Goal: Navigation & Orientation: Find specific page/section

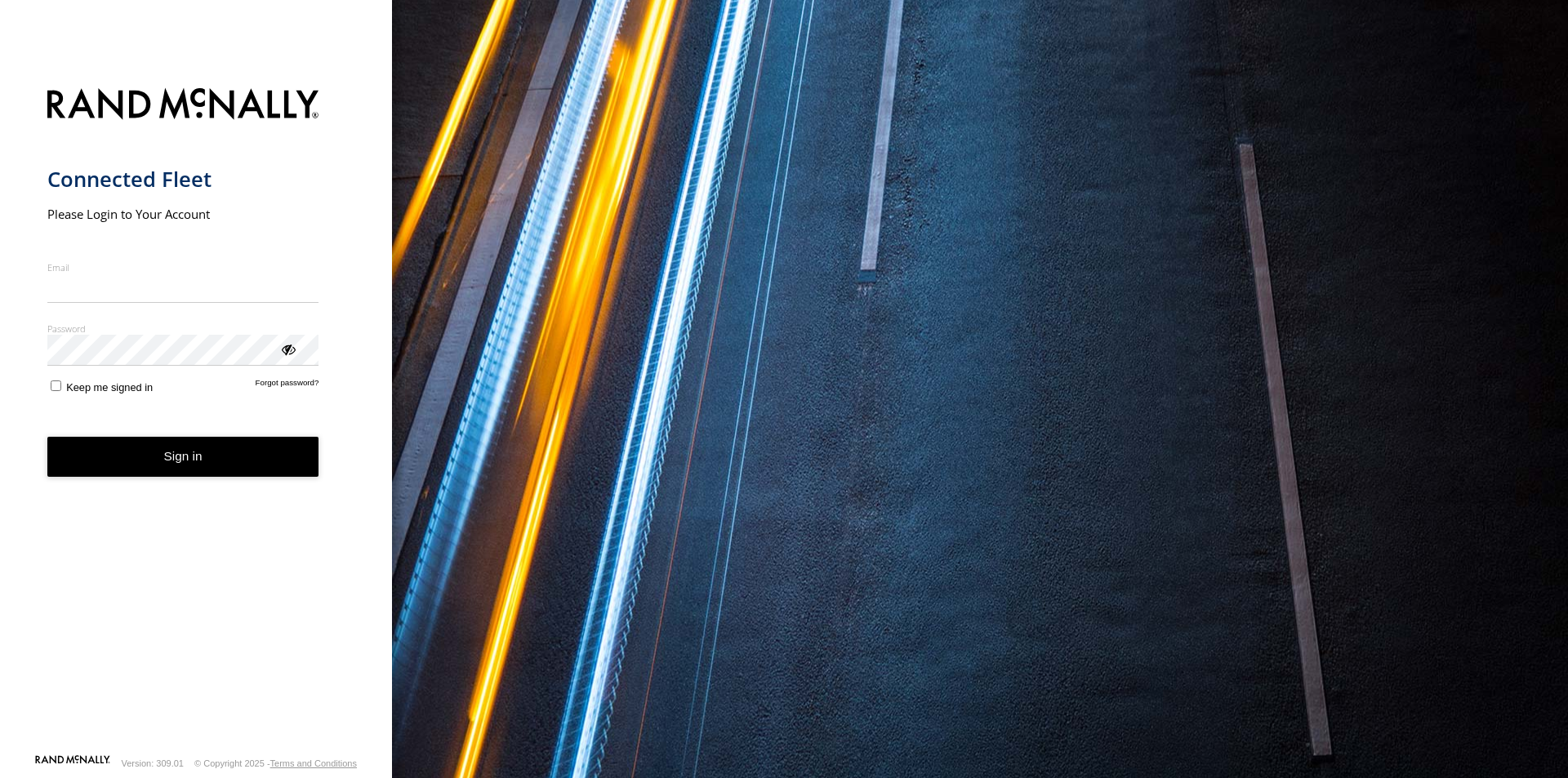
type input "**********"
click at [198, 477] on button "Sign in" at bounding box center [183, 458] width 272 height 40
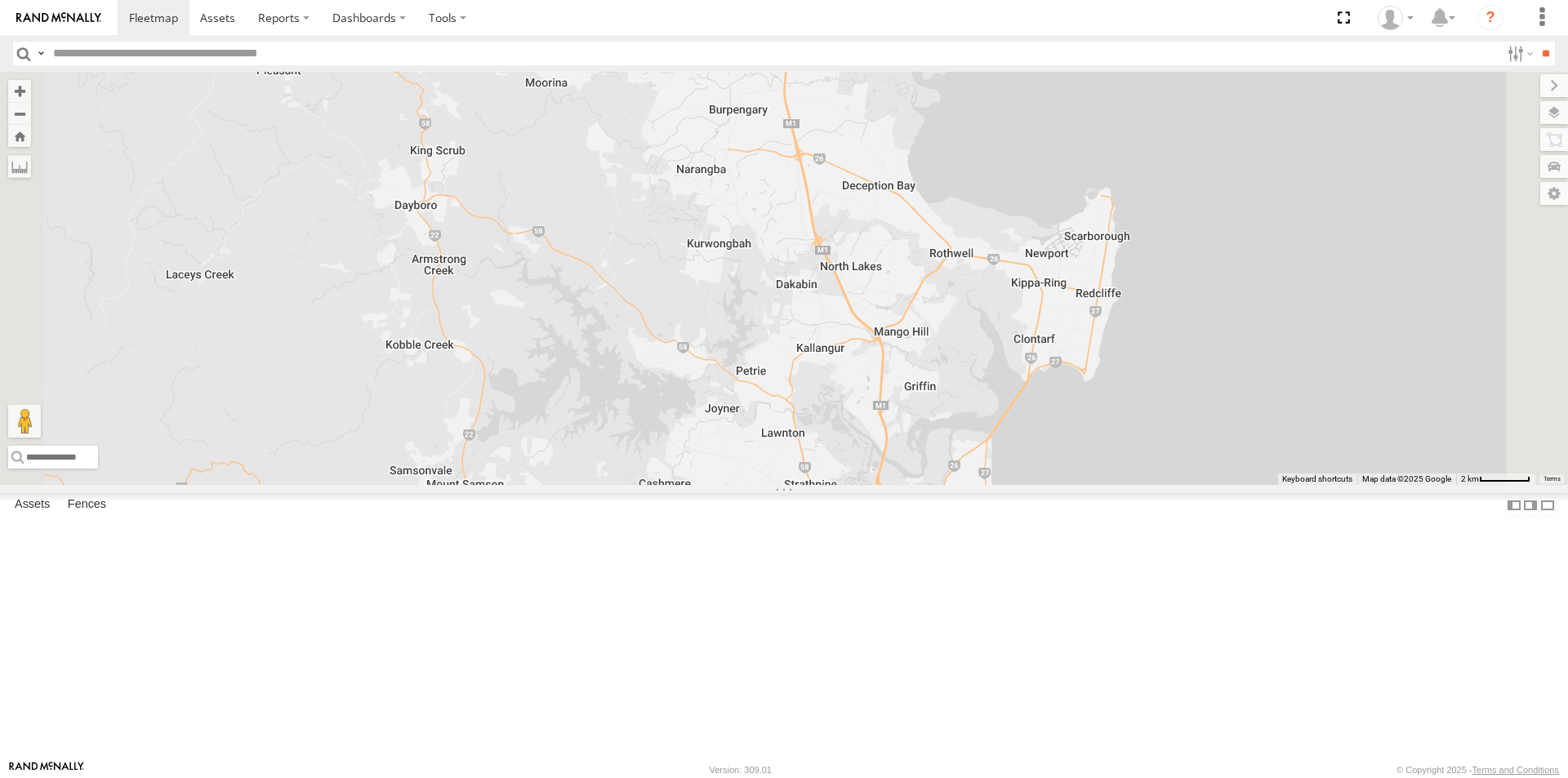
click at [0, 0] on span at bounding box center [0, 0] width 0 height 0
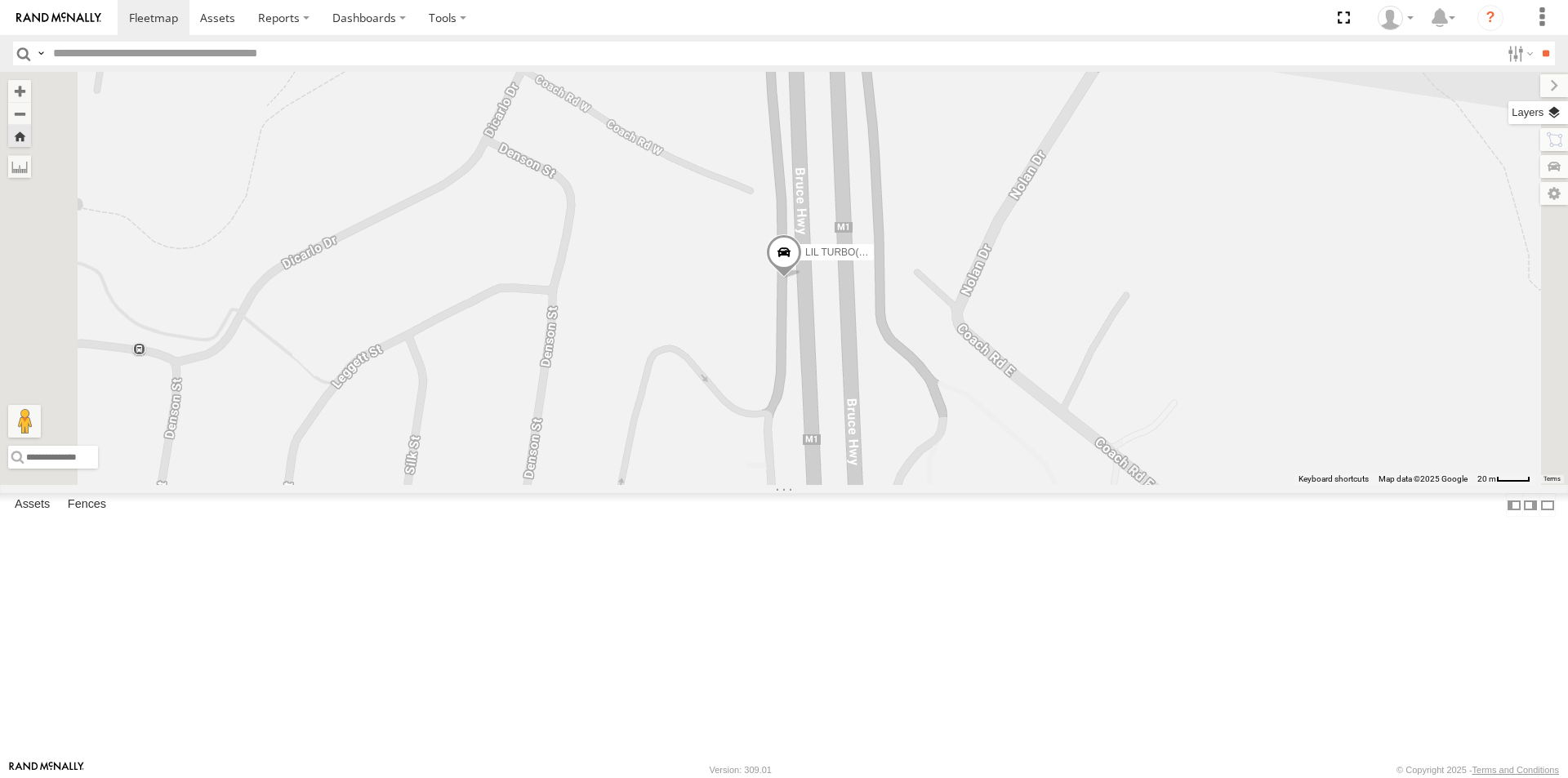
click at [1553, 111] on label at bounding box center [1538, 113] width 59 height 23
click at [0, 0] on span "Basemaps" at bounding box center [0, 0] width 0 height 0
click at [0, 0] on span "Satellite + Roadmap" at bounding box center [0, 0] width 0 height 0
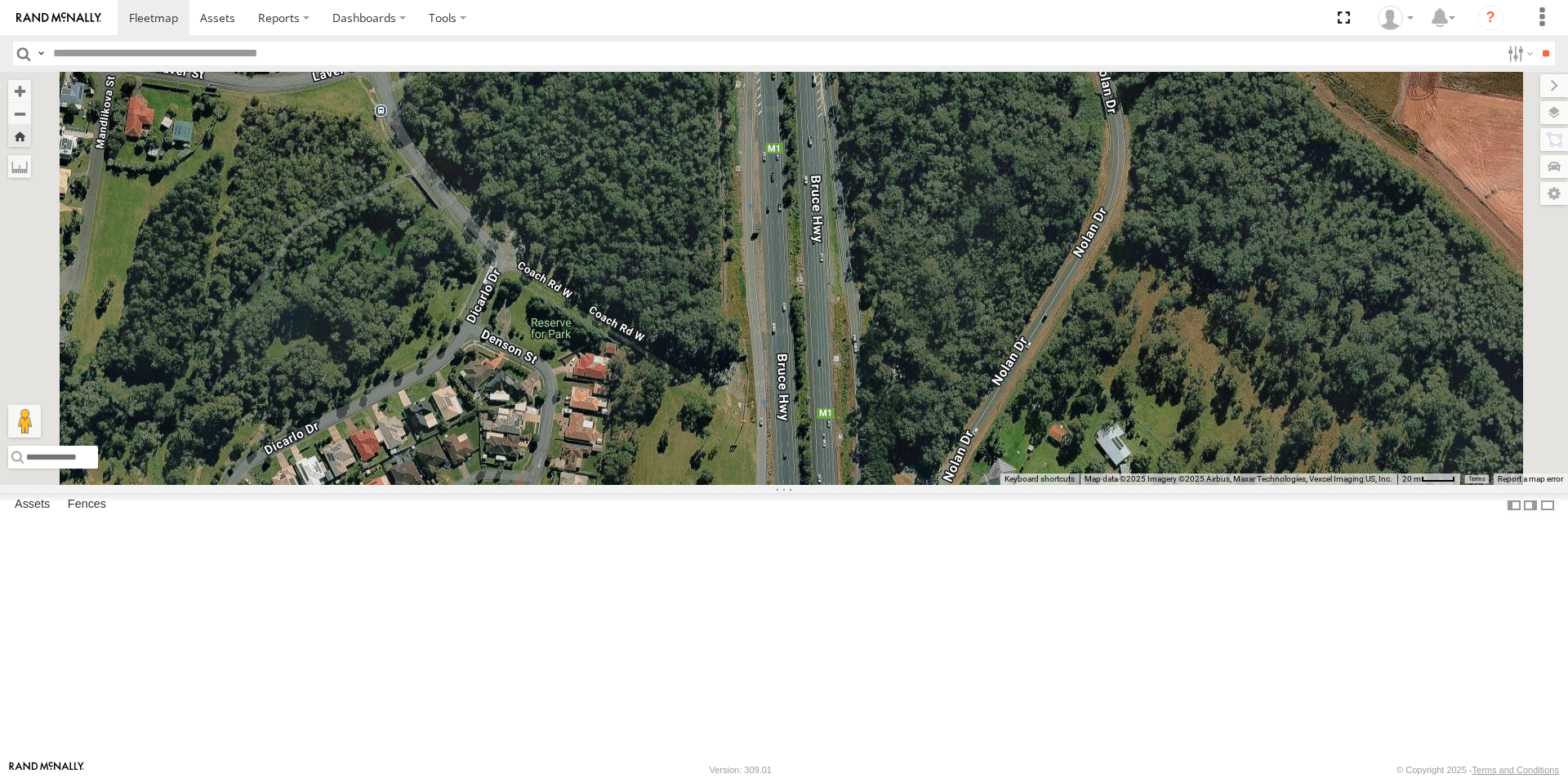
drag, startPoint x: 960, startPoint y: 224, endPoint x: 954, endPoint y: 466, distance: 242.1
click at [953, 483] on div "LIL TURBO(SMALL TRUCK)" at bounding box center [784, 278] width 1568 height 413
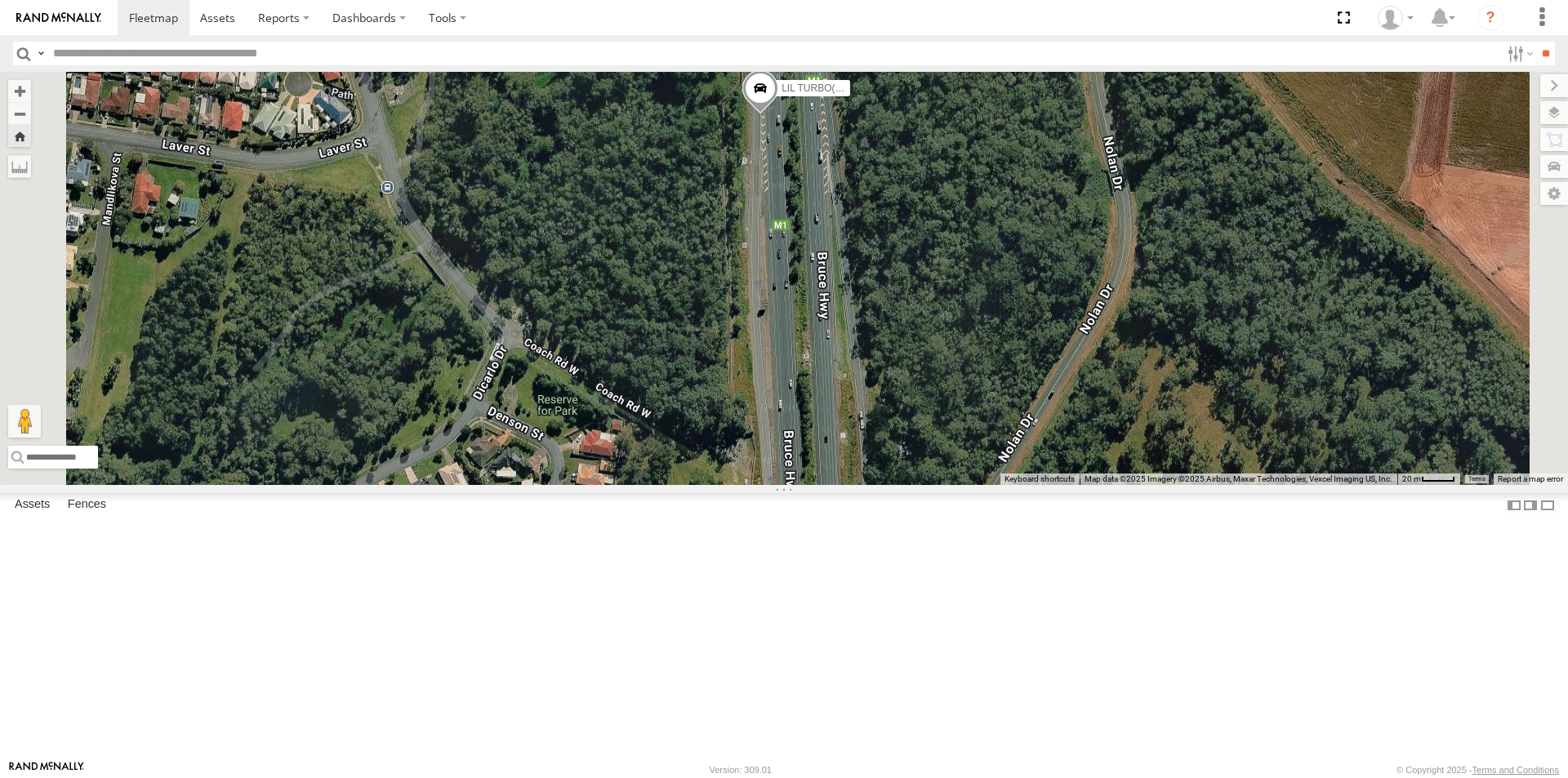
click at [778, 114] on span at bounding box center [760, 92] width 35 height 44
click at [679, 96] on label at bounding box center [664, 90] width 30 height 12
